Goal: Task Accomplishment & Management: Use online tool/utility

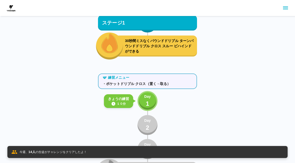
scroll to position [251, 0]
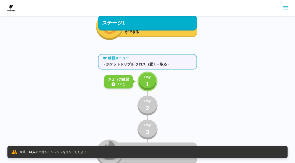
click at [151, 84] on div "Day 1" at bounding box center [147, 82] width 7 height 14
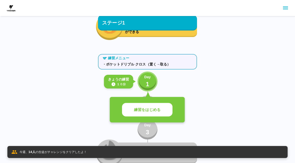
click at [164, 108] on button "練習をはじめる" at bounding box center [147, 110] width 51 height 14
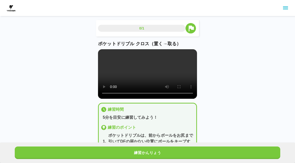
click at [146, 72] on video at bounding box center [147, 74] width 99 height 50
click at [171, 79] on video at bounding box center [147, 74] width 99 height 50
click at [188, 66] on video at bounding box center [147, 74] width 99 height 50
click at [194, 81] on video at bounding box center [147, 74] width 99 height 50
click at [169, 77] on video at bounding box center [147, 74] width 99 height 50
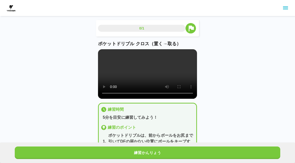
click at [170, 79] on video at bounding box center [147, 74] width 99 height 50
click at [169, 80] on video at bounding box center [147, 74] width 99 height 50
click at [214, 69] on div "0/1 ポケットドリブル クロス（置く→取る） 練習時間 5分を目安に練習してみよう！ 練習のポイント 1 . ポケットドリブルは、前からボールをお尻まで引い…" at bounding box center [147, 92] width 295 height 185
click at [215, 74] on div "0/1 ポケットドリブル クロス（置く→取る） 練習時間 5分を目安に練習してみよう！ 練習のポイント 1 . ポケットドリブルは、前からボールをお尻まで引い…" at bounding box center [147, 92] width 295 height 185
click at [175, 155] on button "練習かんりょう" at bounding box center [148, 153] width 266 height 13
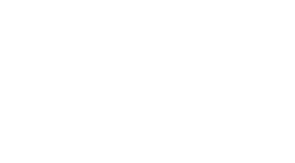
click at [188, 2] on html at bounding box center [147, 1] width 295 height 2
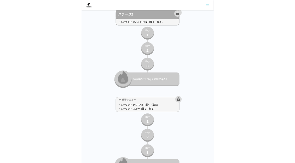
scroll to position [482, 0]
